Goal: Information Seeking & Learning: Learn about a topic

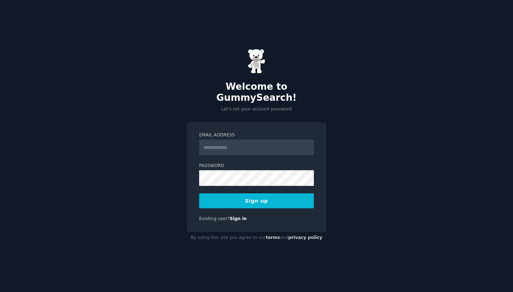
click at [273, 140] on input "Email Address" at bounding box center [256, 148] width 115 height 16
click at [276, 132] on label "Email Address" at bounding box center [256, 135] width 115 height 6
click at [276, 140] on input "Email Address" at bounding box center [256, 148] width 115 height 16
click at [251, 122] on div "Email Address Password Sign up Existing user? Sign in" at bounding box center [257, 177] width 140 height 110
click at [228, 140] on input "Email Address" at bounding box center [256, 148] width 115 height 16
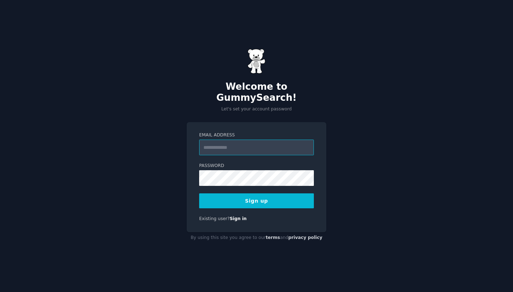
click at [261, 148] on input "Email Address" at bounding box center [256, 148] width 115 height 16
paste input "**********"
click at [219, 142] on input "**********" at bounding box center [256, 148] width 115 height 16
type input "**********"
click at [268, 193] on button "Sign up" at bounding box center [256, 200] width 115 height 15
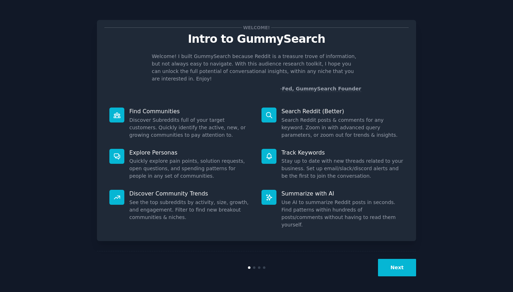
click at [392, 261] on button "Next" at bounding box center [397, 267] width 38 height 17
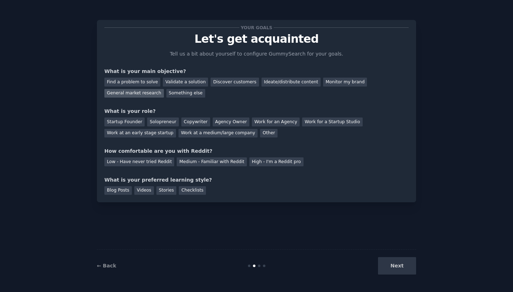
click at [133, 92] on div "General market research" at bounding box center [133, 93] width 59 height 9
click at [135, 122] on div "Startup Founder" at bounding box center [124, 121] width 40 height 9
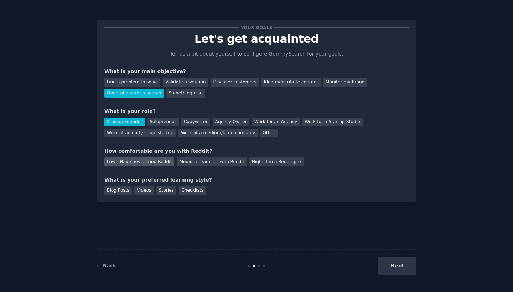
click at [144, 160] on div "Low - Have never tried Reddit" at bounding box center [139, 161] width 70 height 9
click at [197, 190] on div "Checklists" at bounding box center [192, 190] width 27 height 9
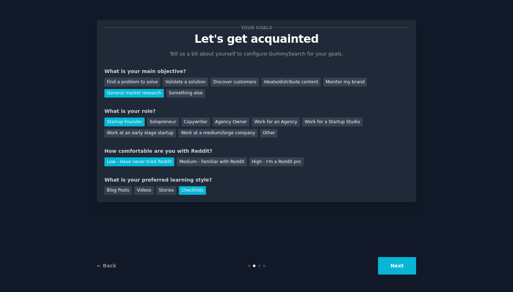
click at [398, 270] on button "Next" at bounding box center [397, 265] width 38 height 17
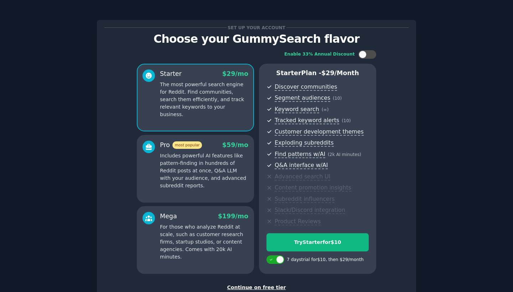
click at [250, 287] on div "Continue on free tier" at bounding box center [256, 287] width 304 height 7
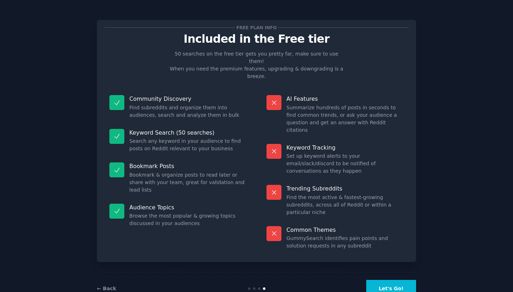
click at [392, 280] on button "Let's Go!" at bounding box center [391, 288] width 50 height 17
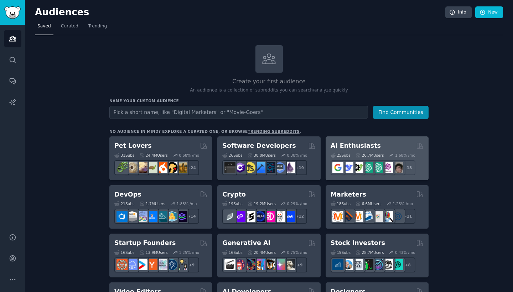
click at [386, 150] on div "25 Sub s 20.7M Users 1.68 % /mo + 18" at bounding box center [376, 162] width 93 height 25
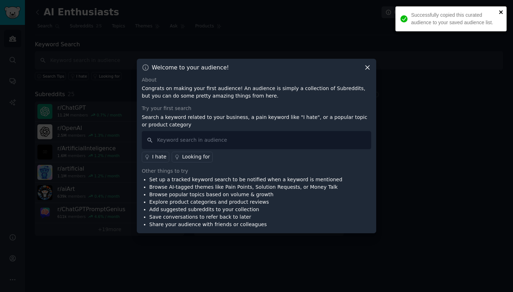
click at [498, 12] on icon "close" at bounding box center [500, 12] width 5 height 6
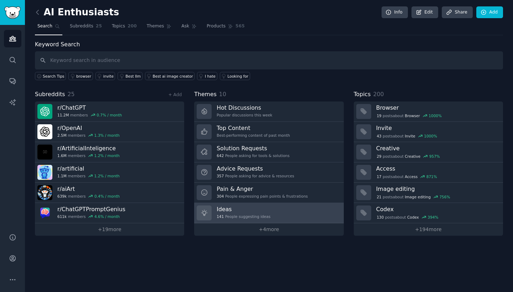
click at [252, 216] on div "141 People suggesting ideas" at bounding box center [243, 216] width 54 height 5
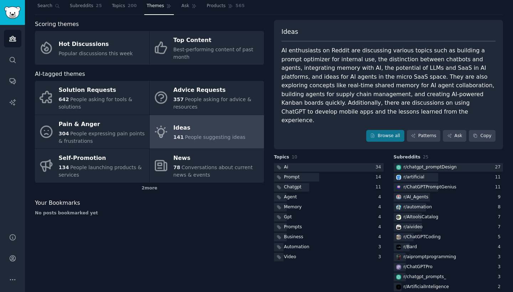
scroll to position [20, 0]
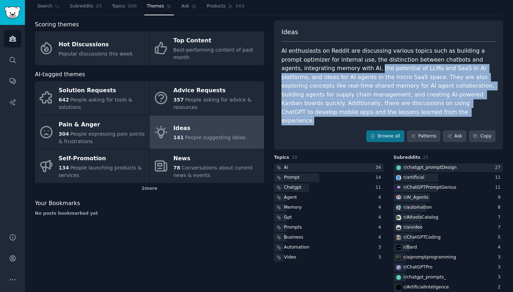
drag, startPoint x: 345, startPoint y: 110, endPoint x: 323, endPoint y: 67, distance: 49.2
click at [323, 67] on div "AI enthusiasts on Reddit are discussing various topics such as building a promp…" at bounding box center [388, 86] width 214 height 79
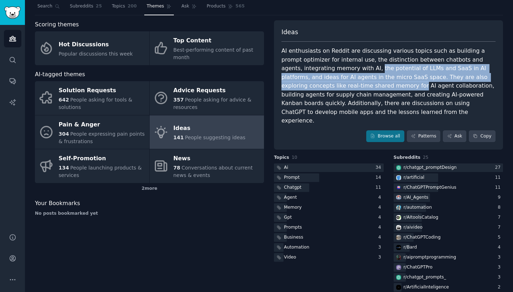
drag, startPoint x: 323, startPoint y: 67, endPoint x: 329, endPoint y: 80, distance: 15.0
click at [329, 80] on div "AI enthusiasts on Reddit are discussing various topics such as building a promp…" at bounding box center [388, 86] width 214 height 79
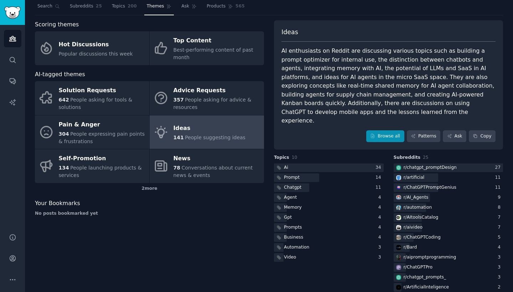
click at [390, 130] on link "Browse all" at bounding box center [385, 136] width 38 height 12
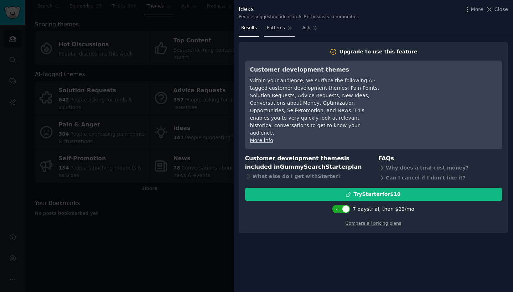
click at [274, 33] on link "Patterns" at bounding box center [279, 29] width 30 height 15
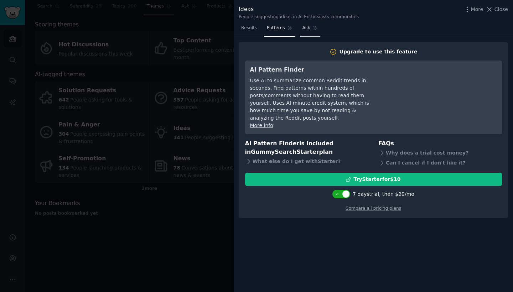
click at [307, 32] on link "Ask" at bounding box center [310, 29] width 20 height 15
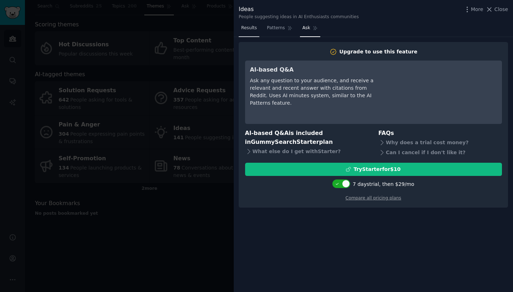
click at [257, 29] on link "Results" at bounding box center [249, 29] width 21 height 15
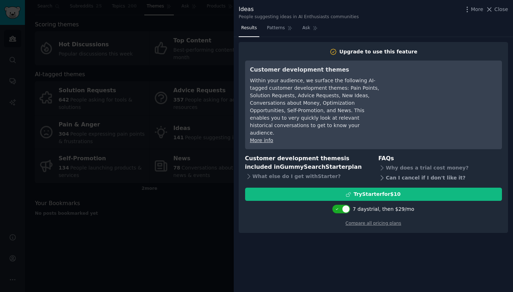
click at [387, 173] on div "Can I cancel if I don't like it?" at bounding box center [440, 178] width 124 height 10
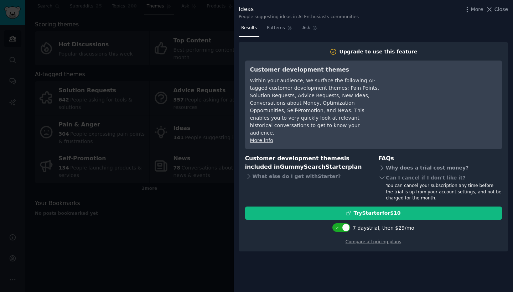
click at [387, 163] on div "Why does a trial cost money?" at bounding box center [440, 168] width 124 height 10
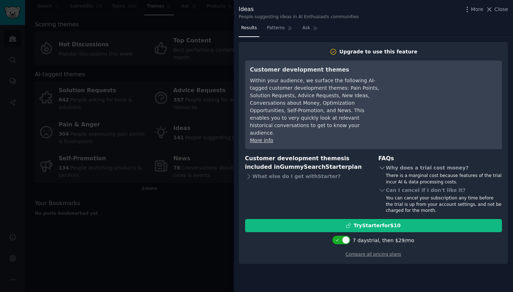
click at [387, 163] on div "Why does a trial cost money?" at bounding box center [440, 168] width 124 height 10
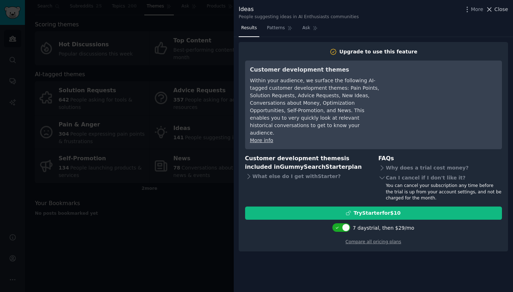
click at [498, 8] on span "Close" at bounding box center [501, 9] width 14 height 7
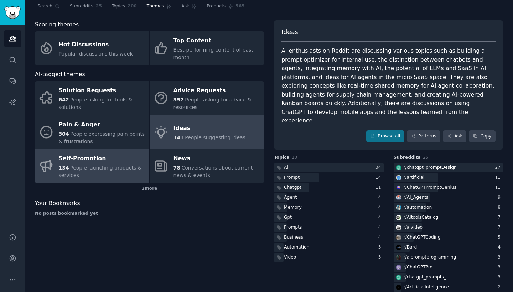
click at [90, 169] on span "People launching products & services" at bounding box center [100, 171] width 83 height 13
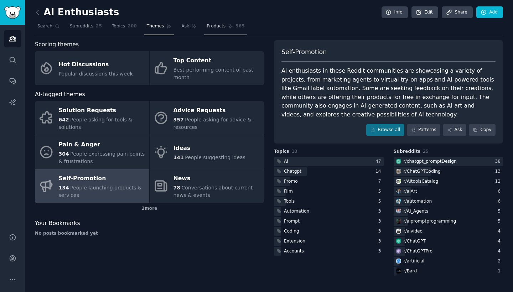
click at [218, 23] on span "Products" at bounding box center [215, 26] width 19 height 6
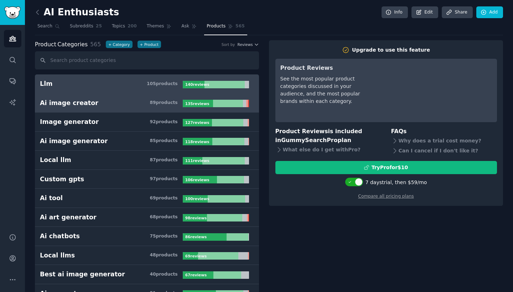
click at [128, 101] on h3 "Ai image creator 89 product s" at bounding box center [111, 103] width 143 height 9
